Goal: Transaction & Acquisition: Download file/media

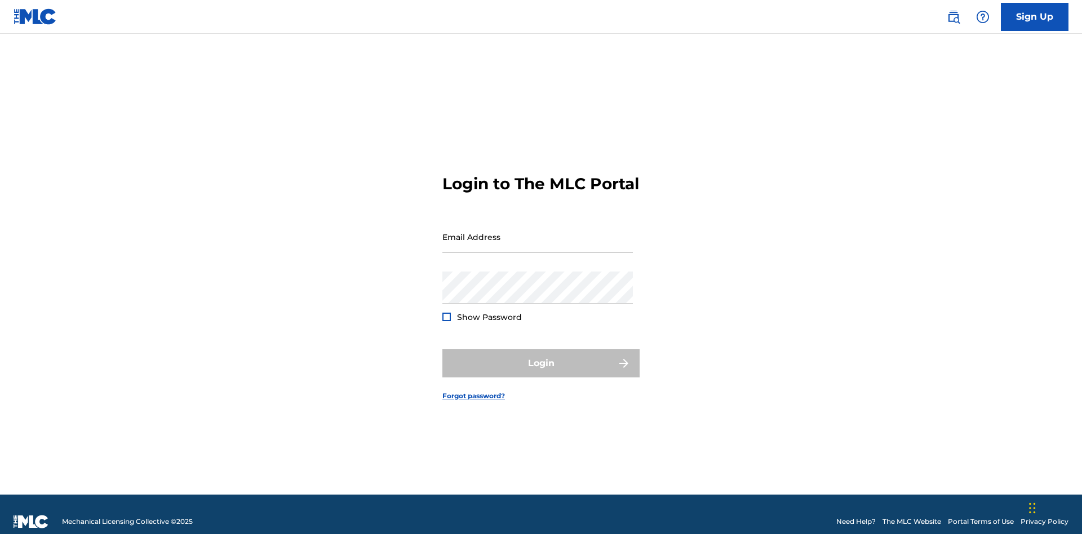
scroll to position [15, 0]
click at [538, 232] on input "Email Address" at bounding box center [537, 237] width 191 height 32
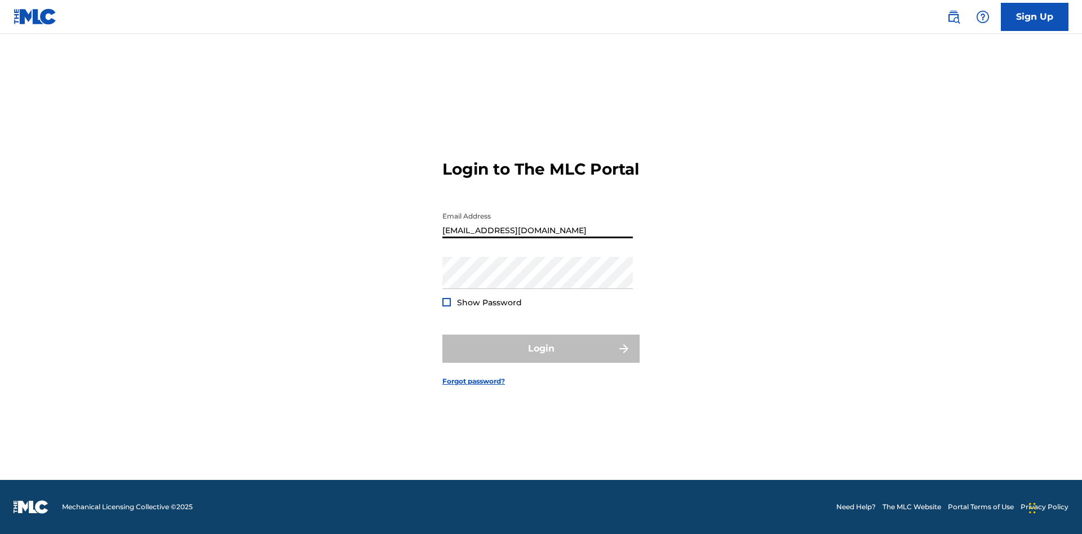
type input "[EMAIL_ADDRESS][DOMAIN_NAME]"
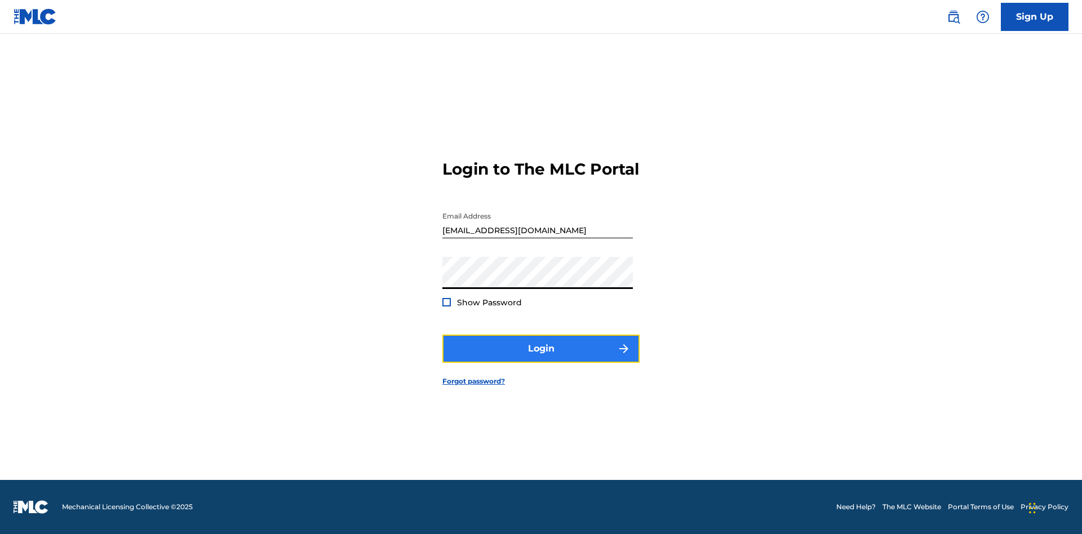
click at [541, 358] on button "Login" at bounding box center [540, 349] width 197 height 28
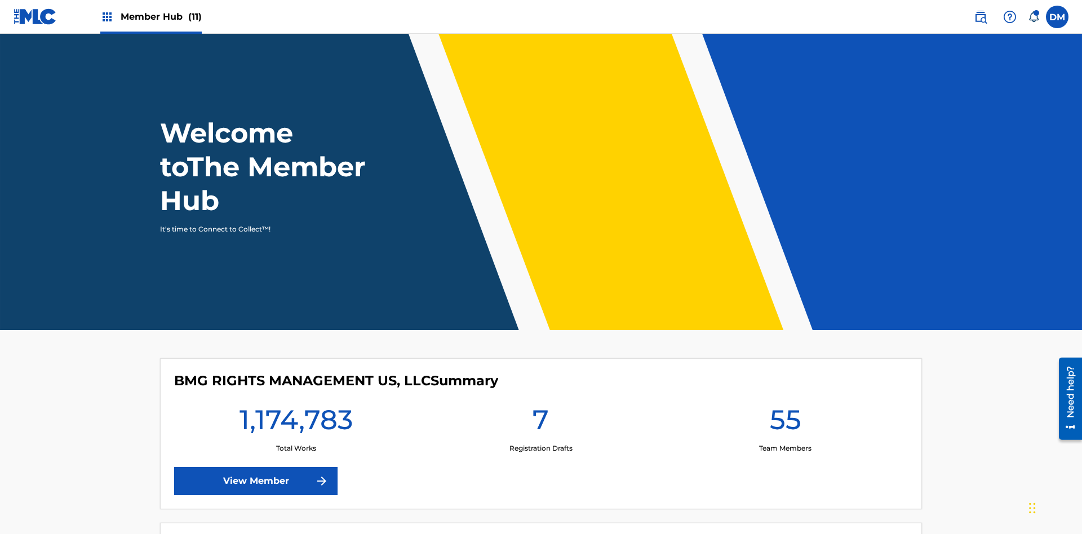
scroll to position [48, 0]
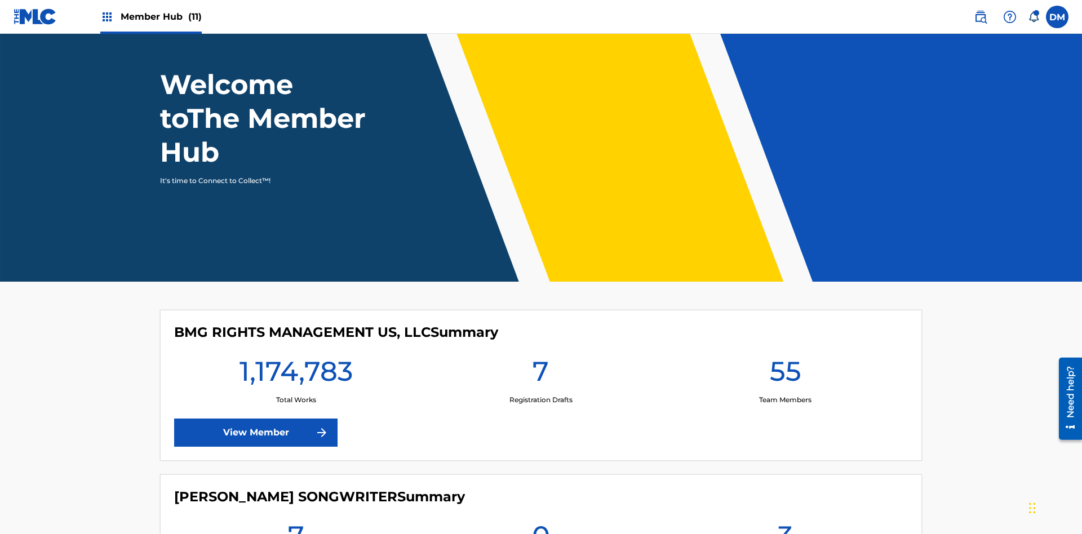
click at [150, 16] on span "Member Hub (11)" at bounding box center [161, 16] width 81 height 13
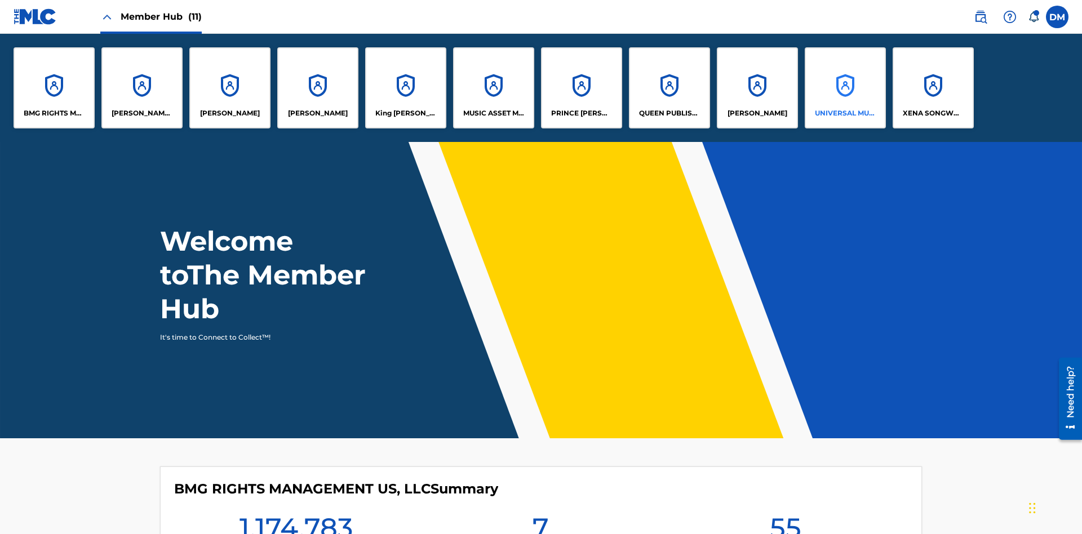
click at [845, 113] on p "UNIVERSAL MUSIC PUB GROUP" at bounding box center [845, 113] width 61 height 10
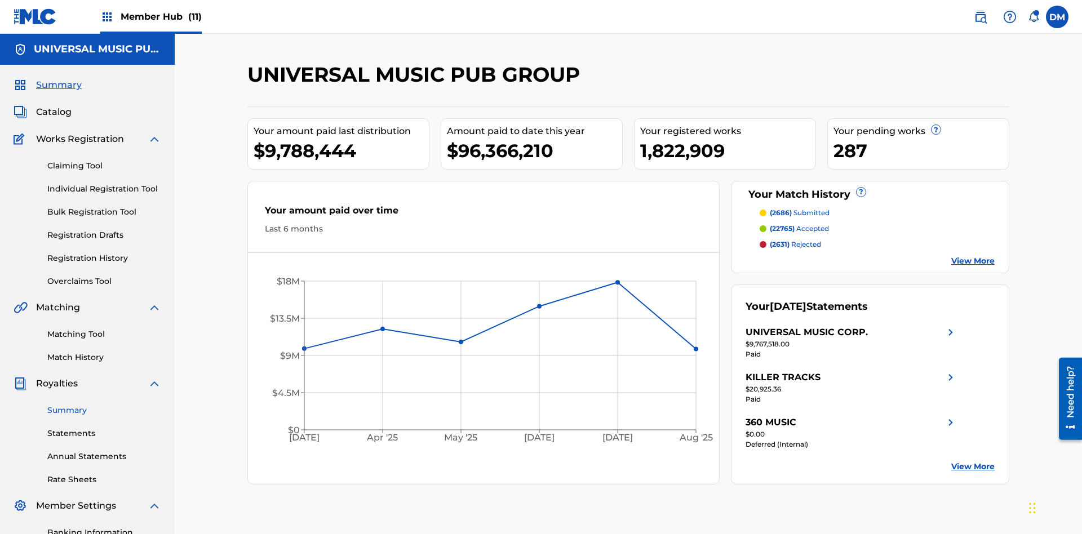
click at [104, 405] on link "Summary" at bounding box center [104, 411] width 114 height 12
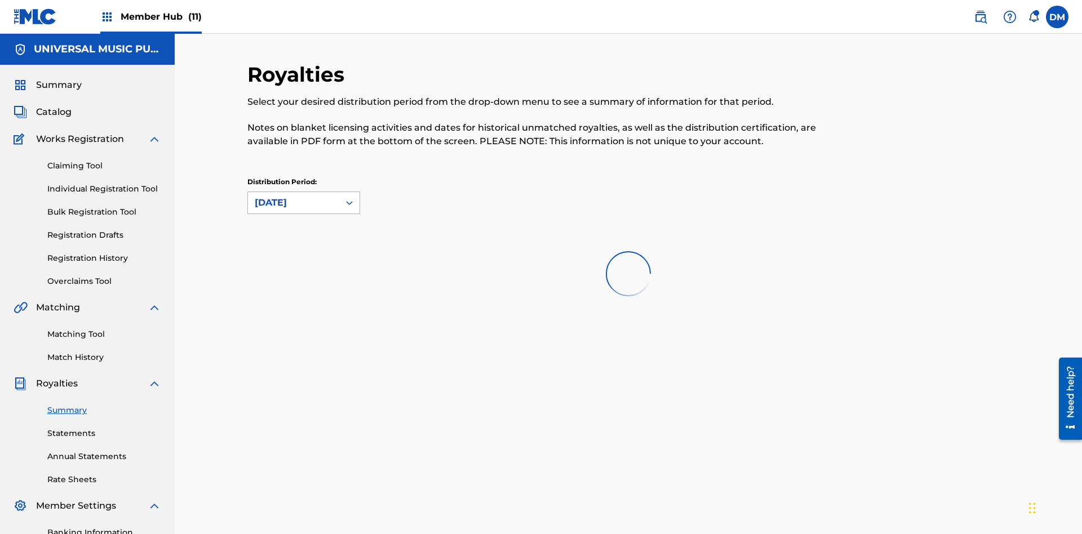
click at [294, 196] on div "[DATE]" at bounding box center [294, 203] width 78 height 14
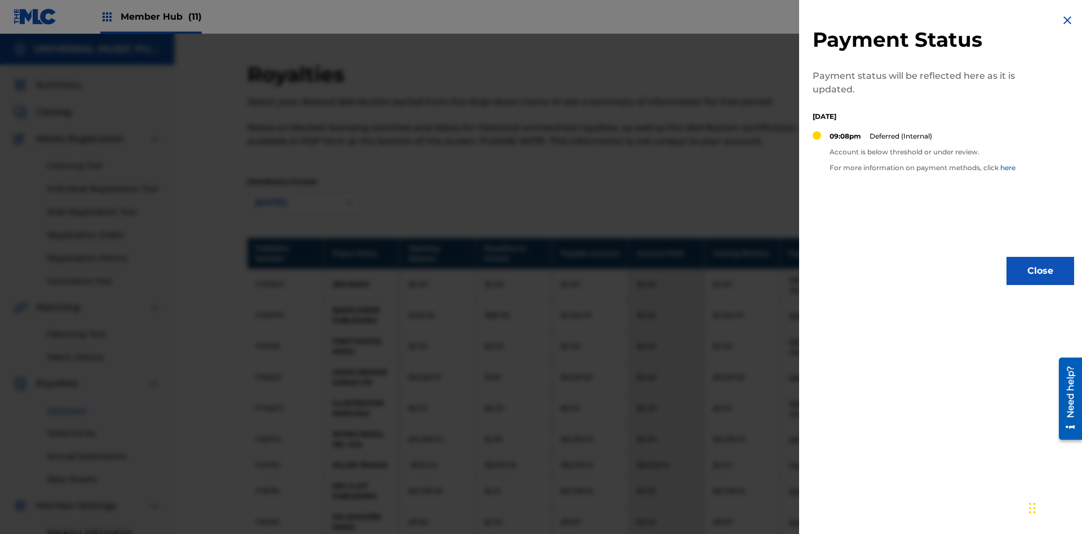
click at [1067, 20] on img at bounding box center [1068, 21] width 14 height 14
click at [804, 399] on link "Deferred (Internal)" at bounding box center [804, 408] width 31 height 19
click at [1067, 20] on img at bounding box center [1068, 21] width 14 height 14
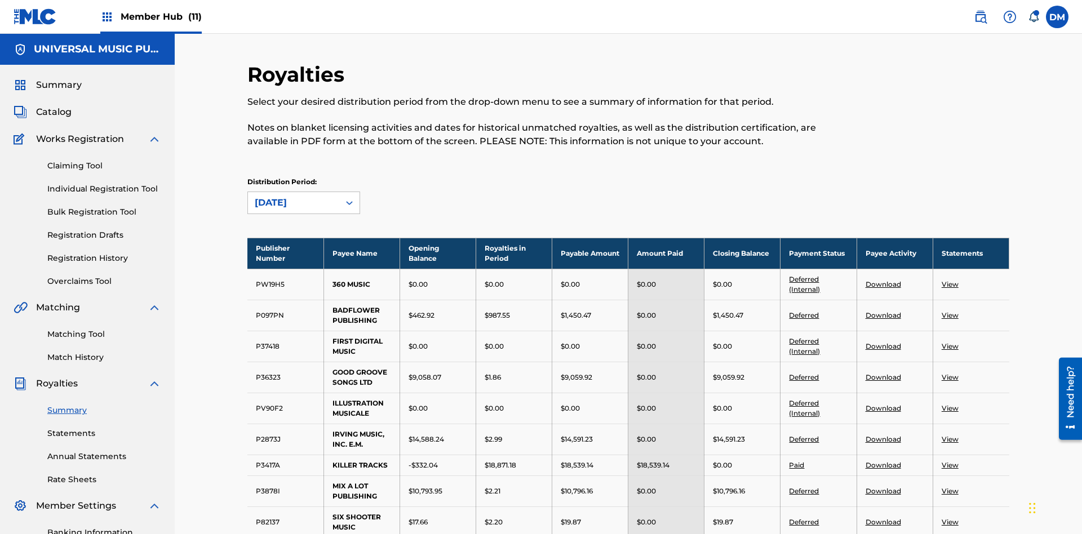
click at [883, 373] on link "Download" at bounding box center [884, 377] width 36 height 8
click at [883, 518] on link "Download" at bounding box center [884, 522] width 36 height 8
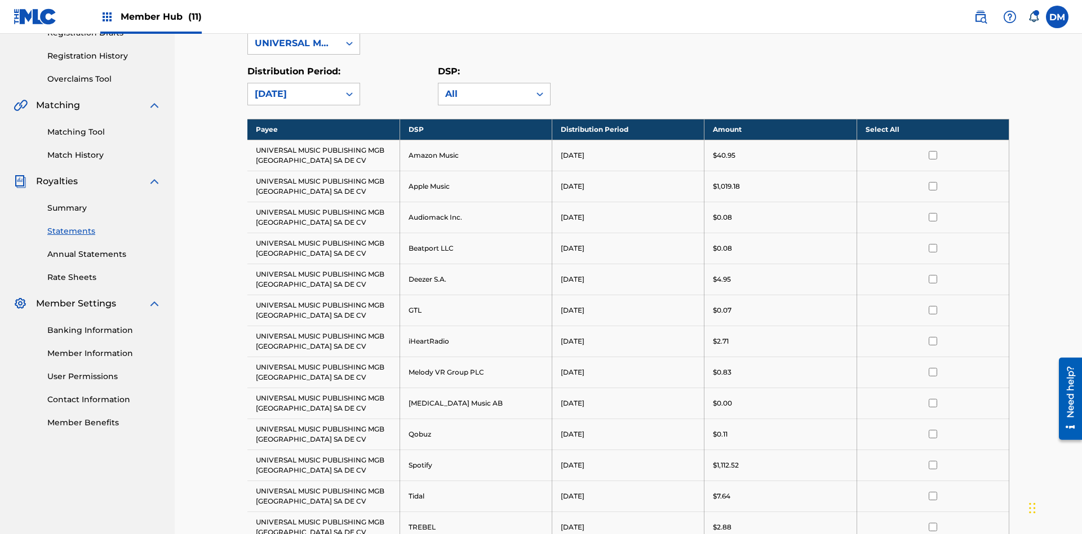
click at [933, 151] on input "checkbox" at bounding box center [933, 155] width 8 height 8
click at [933, 275] on input "checkbox" at bounding box center [933, 279] width 8 height 8
click at [933, 368] on input "checkbox" at bounding box center [933, 372] width 8 height 8
click at [933, 461] on input "checkbox" at bounding box center [933, 465] width 8 height 8
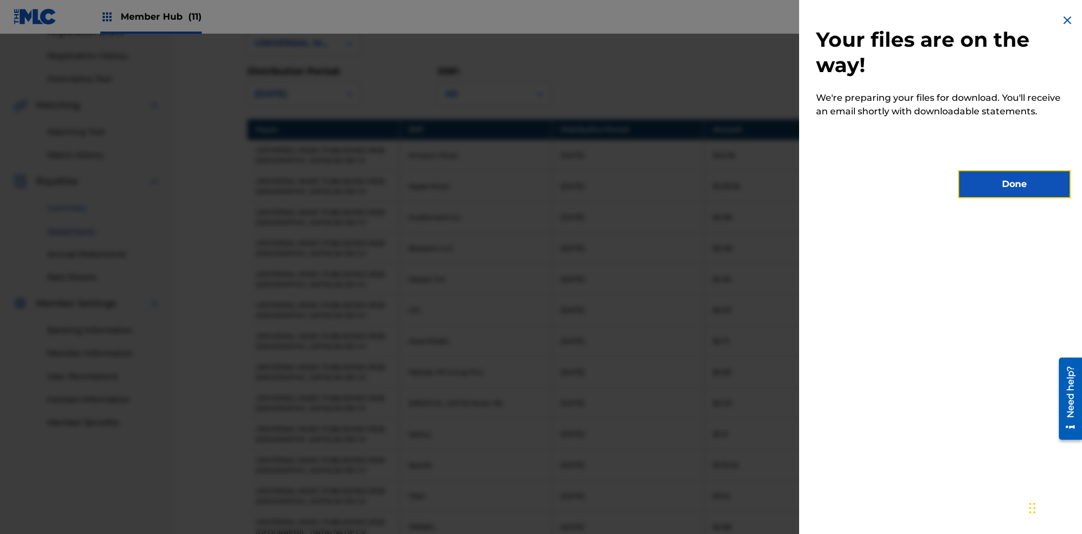
click at [1015, 184] on button "Done" at bounding box center [1014, 184] width 113 height 28
click at [104, 202] on link "Summary" at bounding box center [104, 208] width 114 height 12
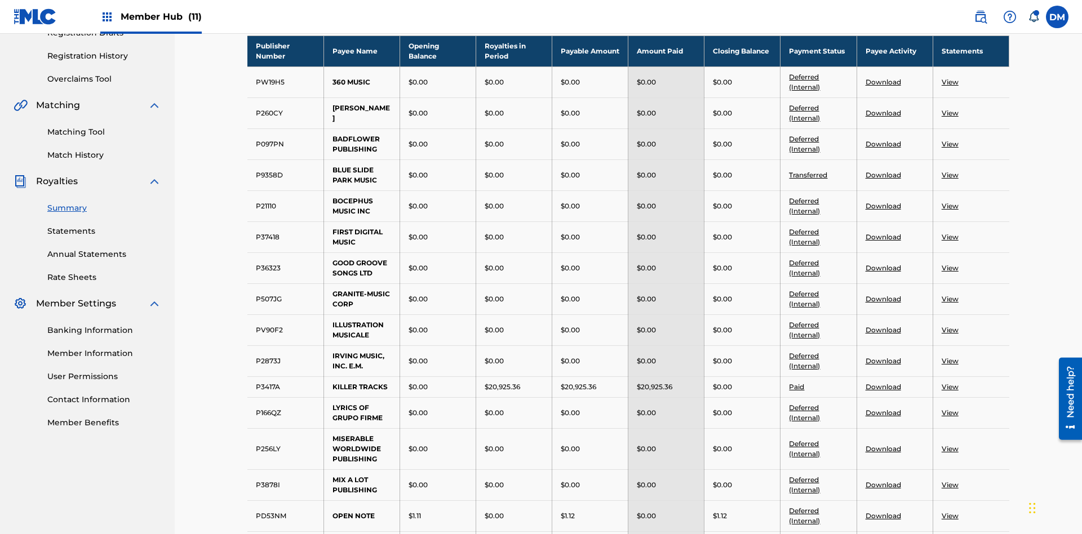
click at [294, 7] on div "[DATE]" at bounding box center [294, 1] width 78 height 14
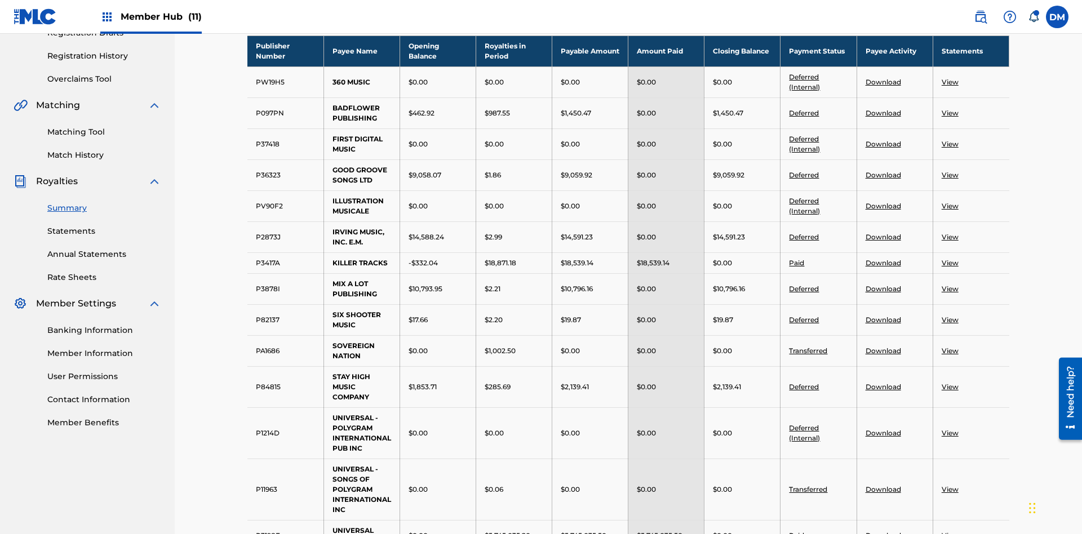
click at [950, 347] on link "View" at bounding box center [950, 351] width 17 height 8
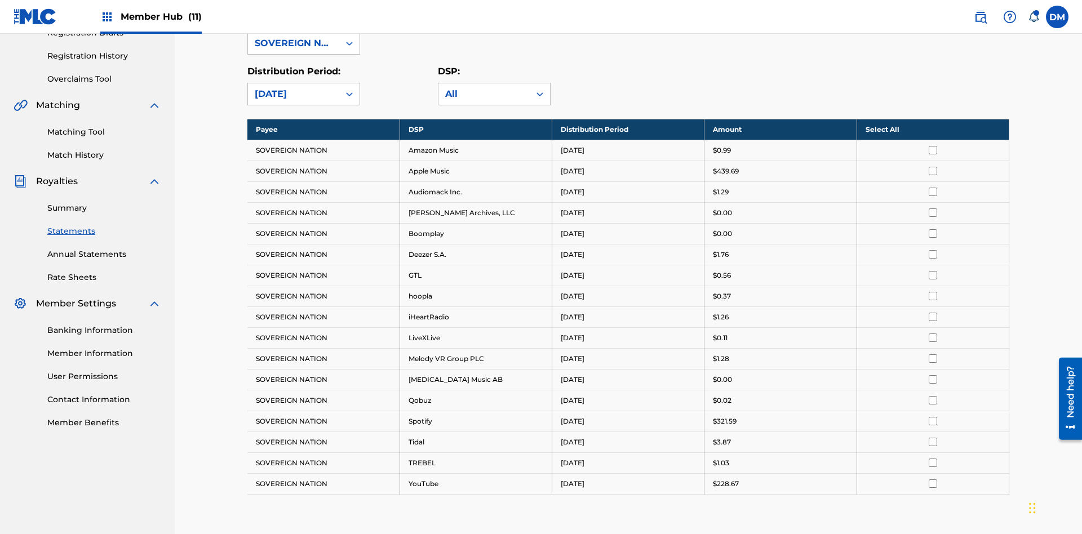
click at [933, 146] on input "checkbox" at bounding box center [933, 150] width 8 height 8
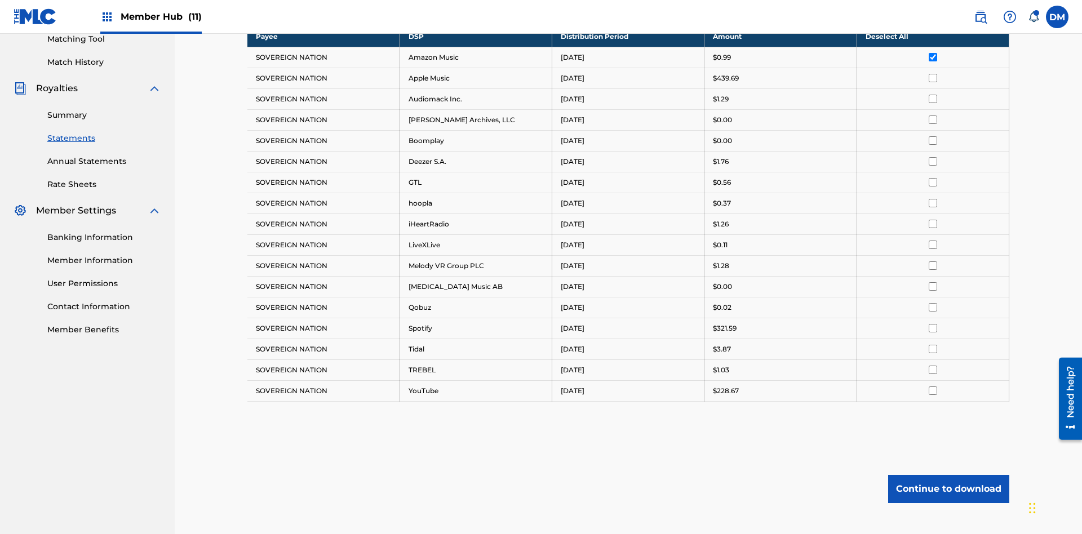
click at [933, 74] on input "checkbox" at bounding box center [933, 78] width 8 height 8
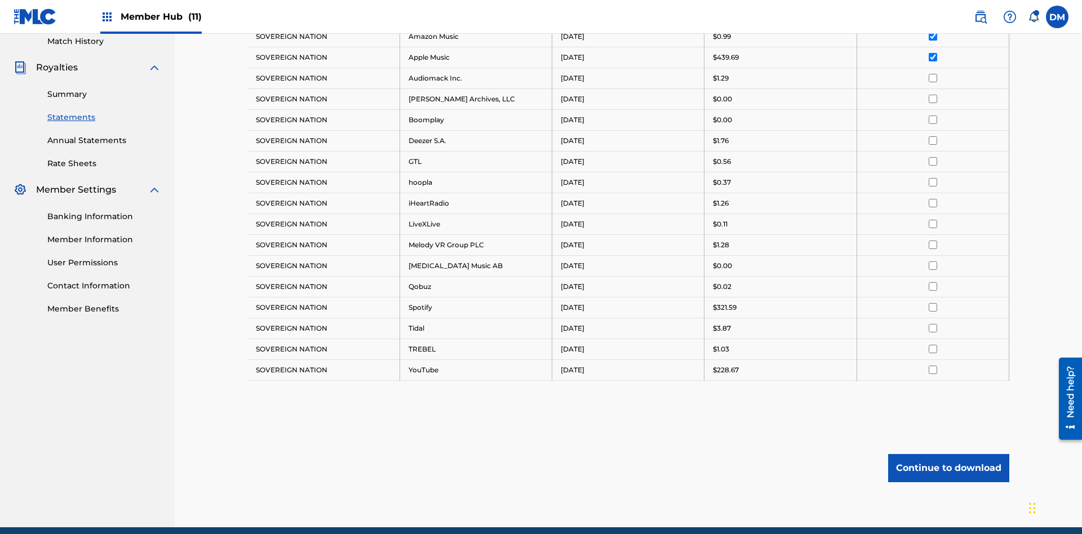
click at [933, 74] on input "checkbox" at bounding box center [933, 78] width 8 height 8
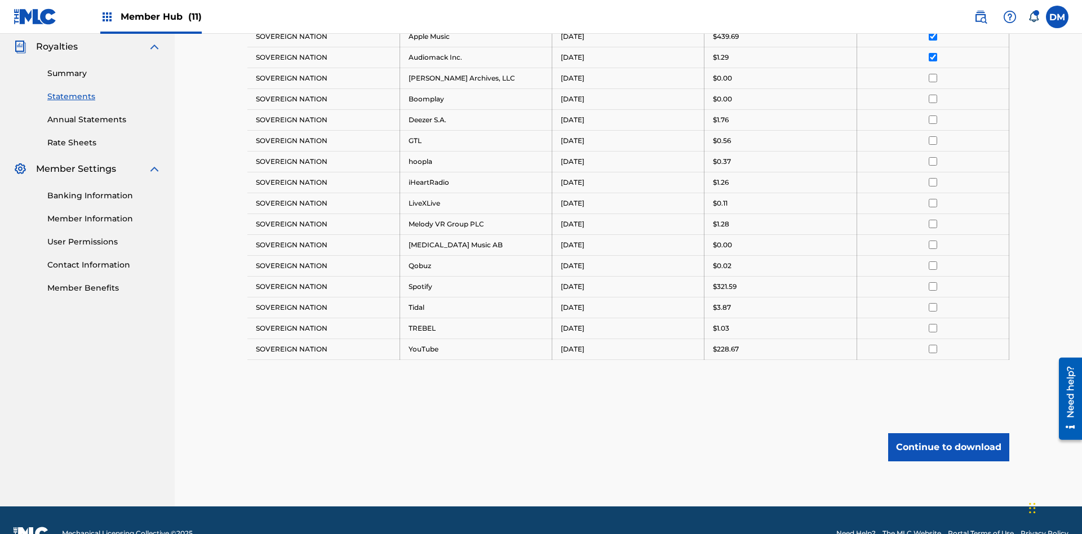
click at [933, 74] on input "checkbox" at bounding box center [933, 78] width 8 height 8
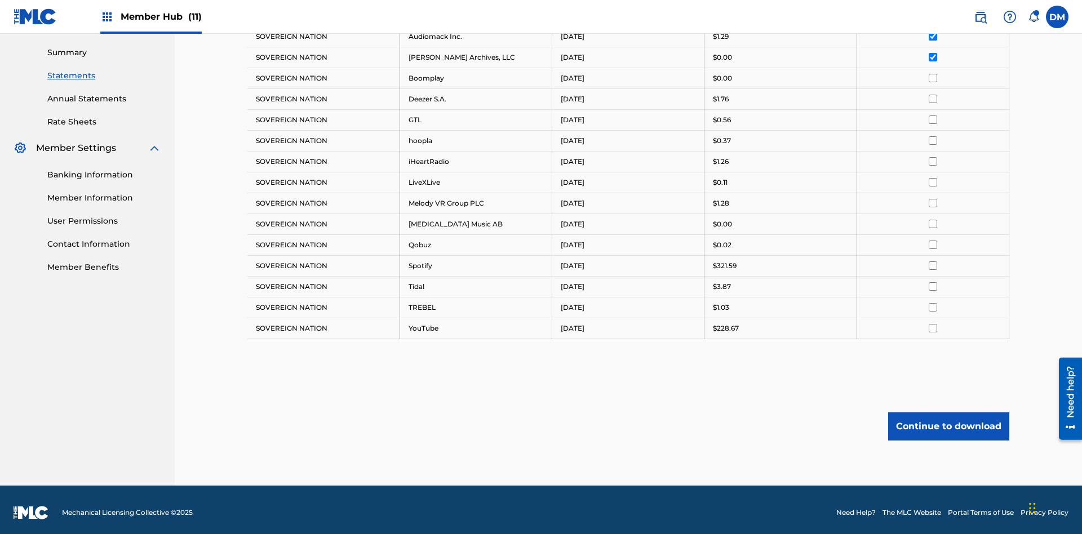
click at [933, 74] on input "checkbox" at bounding box center [933, 78] width 8 height 8
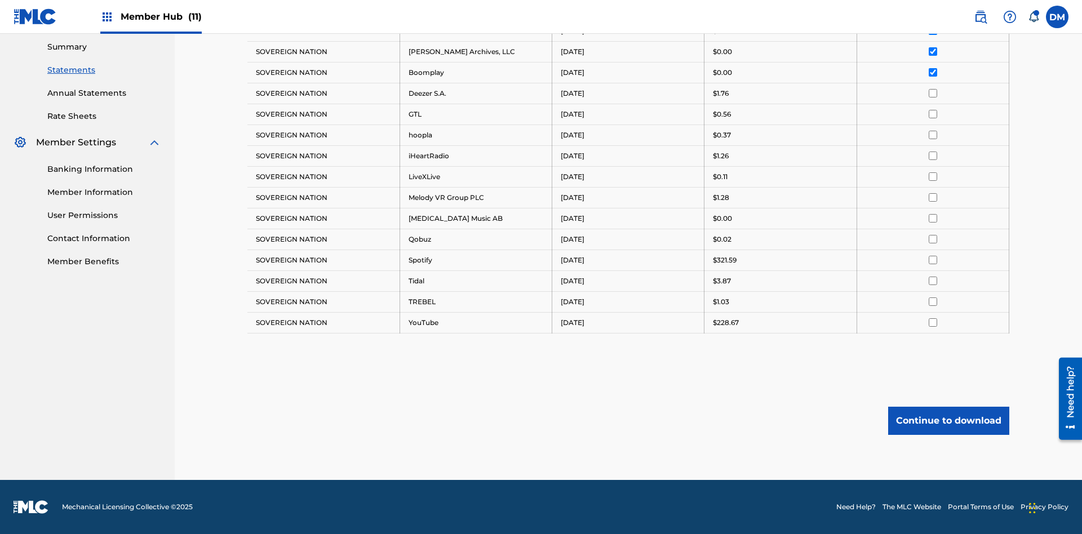
click at [933, 93] on input "checkbox" at bounding box center [933, 93] width 8 height 8
click at [933, 114] on input "checkbox" at bounding box center [933, 114] width 8 height 8
click at [933, 135] on input "checkbox" at bounding box center [933, 135] width 8 height 8
click at [933, 156] on input "checkbox" at bounding box center [933, 156] width 8 height 8
click at [933, 176] on input "checkbox" at bounding box center [933, 176] width 8 height 8
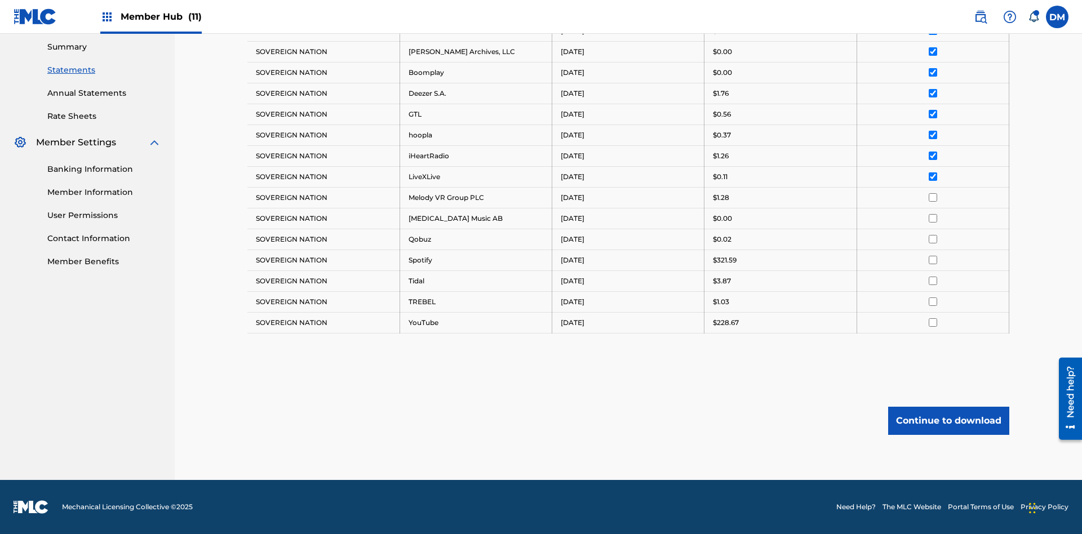
click at [933, 197] on input "checkbox" at bounding box center [933, 197] width 8 height 8
click at [933, 260] on input "checkbox" at bounding box center [933, 260] width 8 height 8
click at [933, 302] on input "checkbox" at bounding box center [933, 302] width 8 height 8
click at [949, 420] on button "Continue to download" at bounding box center [948, 421] width 121 height 28
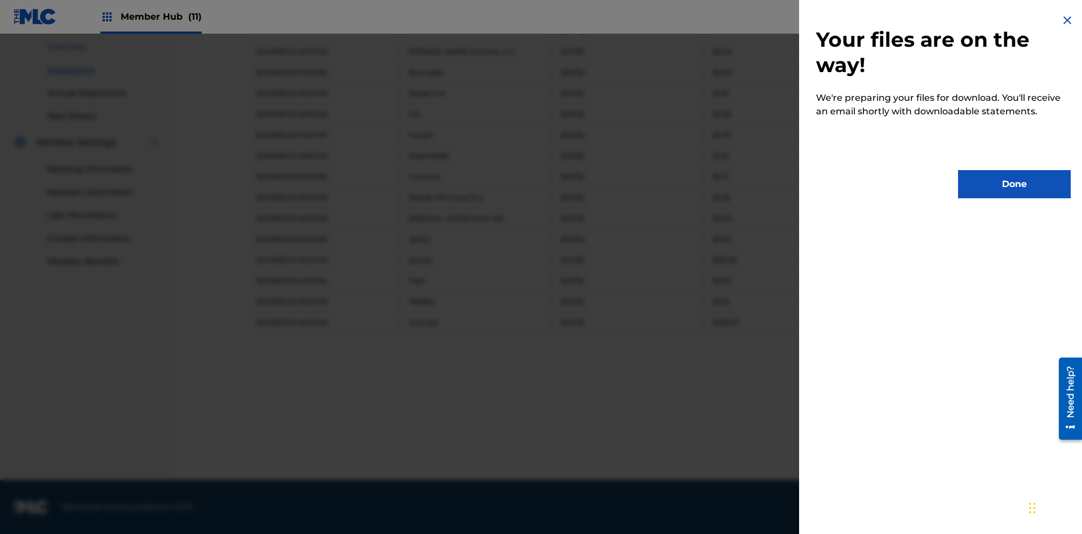
click at [1015, 184] on button "Done" at bounding box center [1014, 184] width 113 height 28
click at [104, 53] on link "Summary" at bounding box center [104, 47] width 114 height 12
